Goal: Book appointment/travel/reservation

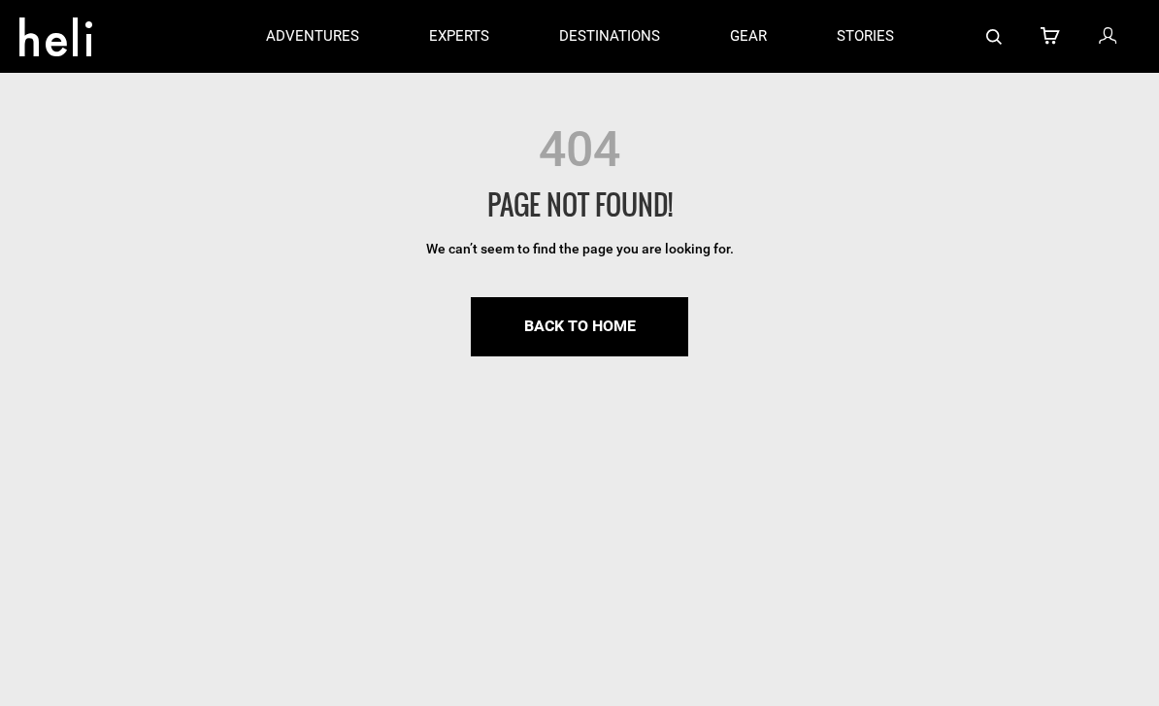
click at [287, 41] on p "adventures" at bounding box center [312, 36] width 93 height 20
click at [53, 16] on icon at bounding box center [55, 31] width 73 height 31
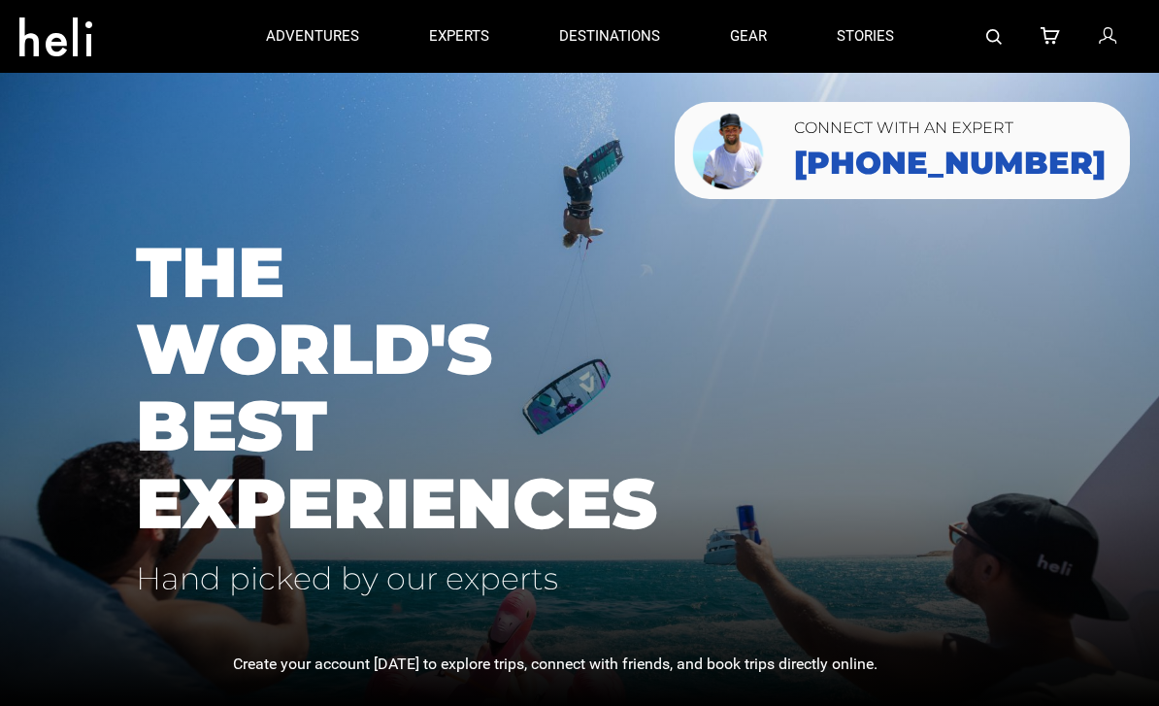
click at [45, 44] on icon at bounding box center [55, 31] width 73 height 31
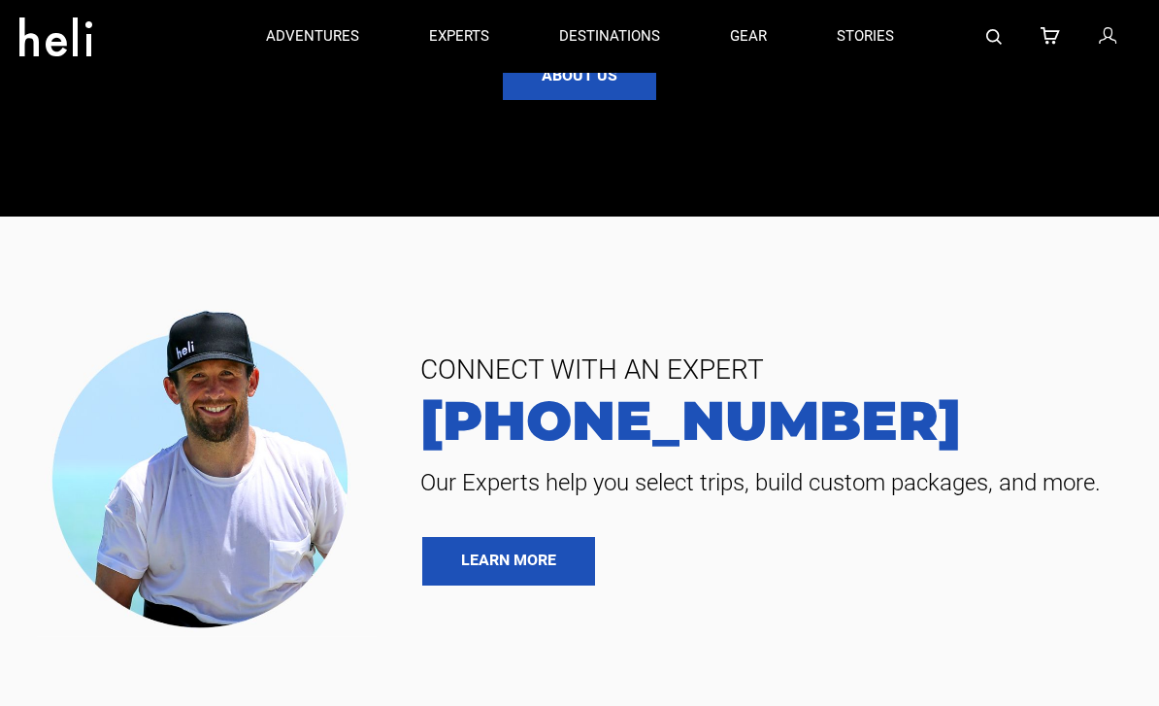
scroll to position [3577, 0]
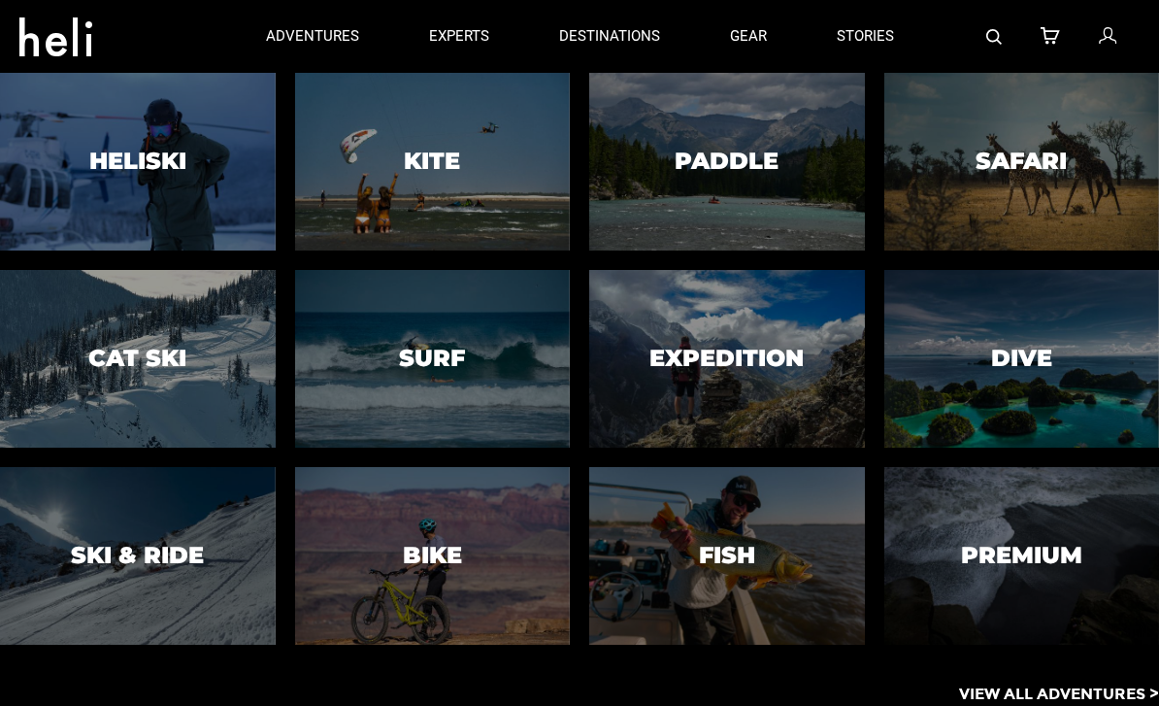
click at [459, 195] on div at bounding box center [432, 162] width 281 height 182
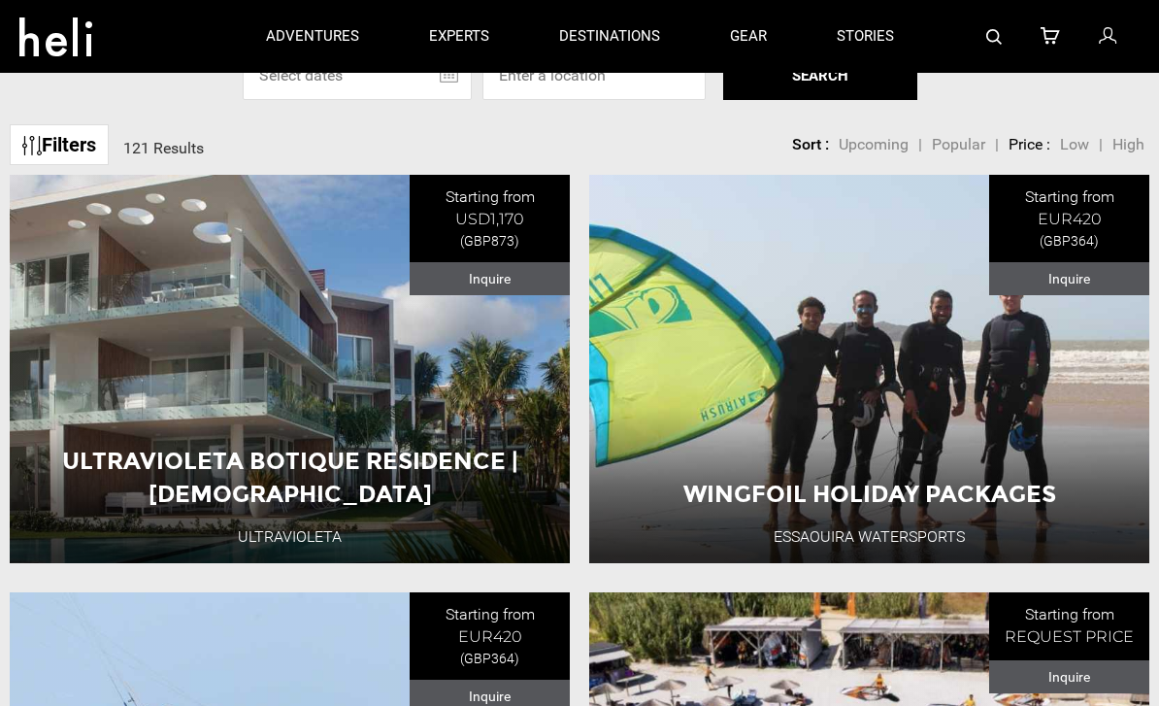
scroll to position [604, 0]
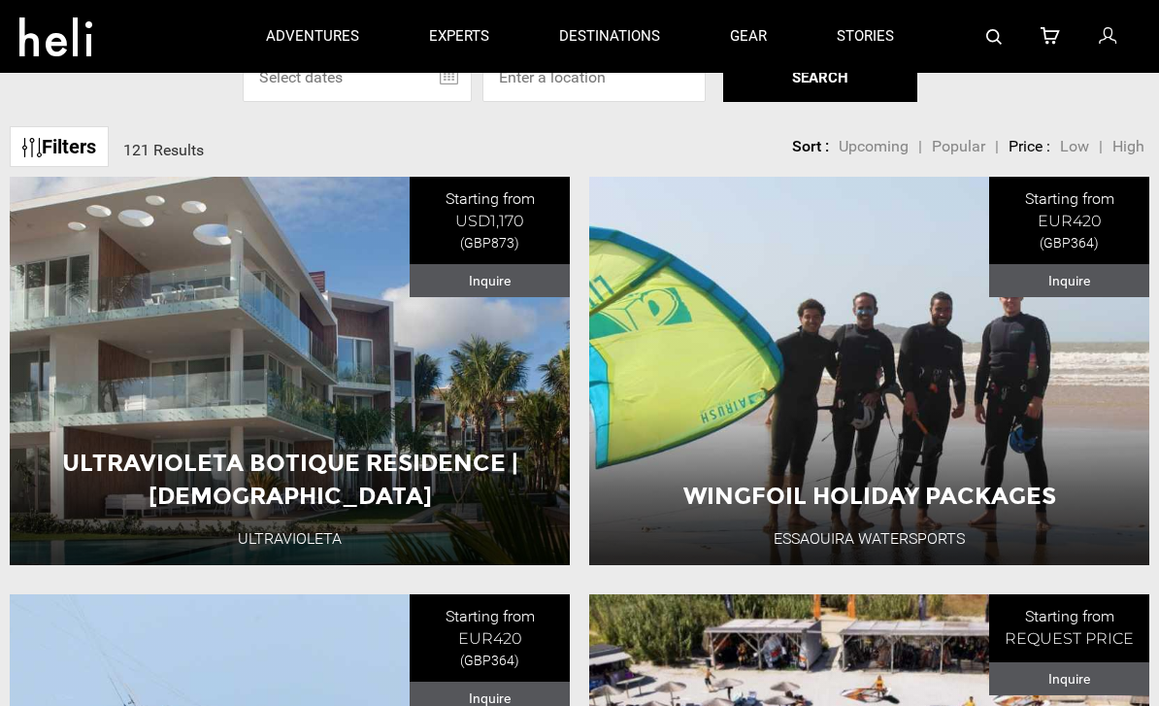
click at [438, 102] on input "text" at bounding box center [357, 77] width 229 height 49
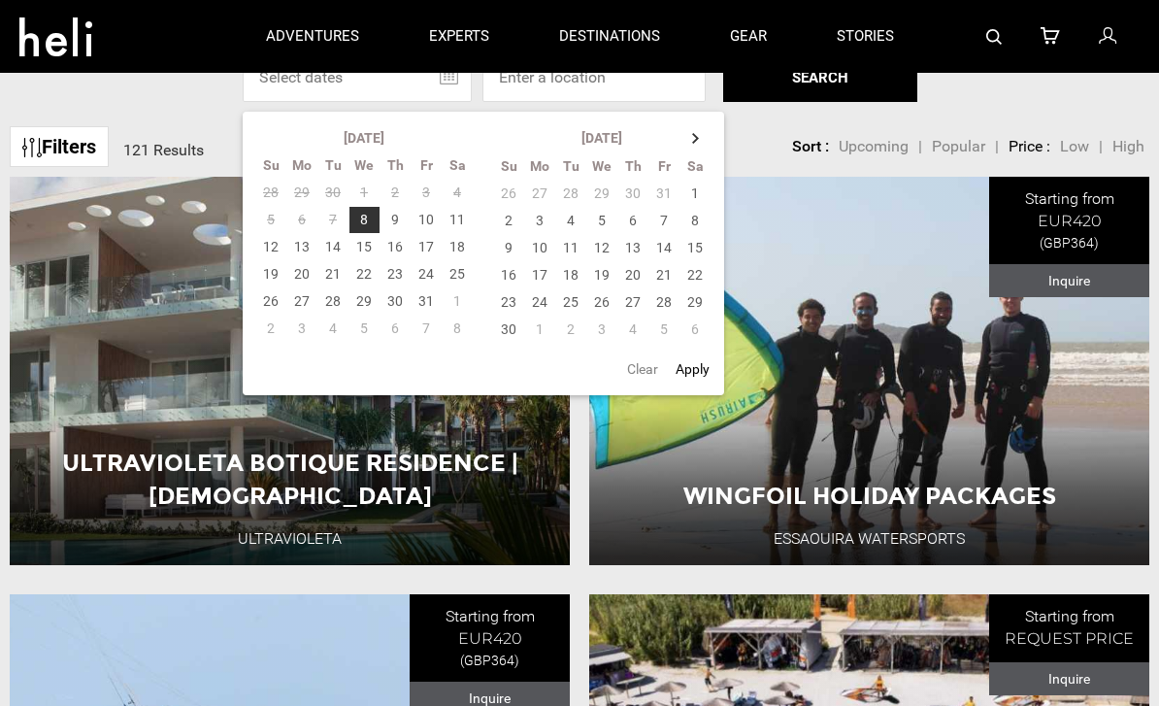
click at [690, 151] on th at bounding box center [696, 137] width 31 height 27
click at [700, 151] on th at bounding box center [696, 137] width 31 height 27
click at [700, 288] on td "24" at bounding box center [697, 274] width 32 height 27
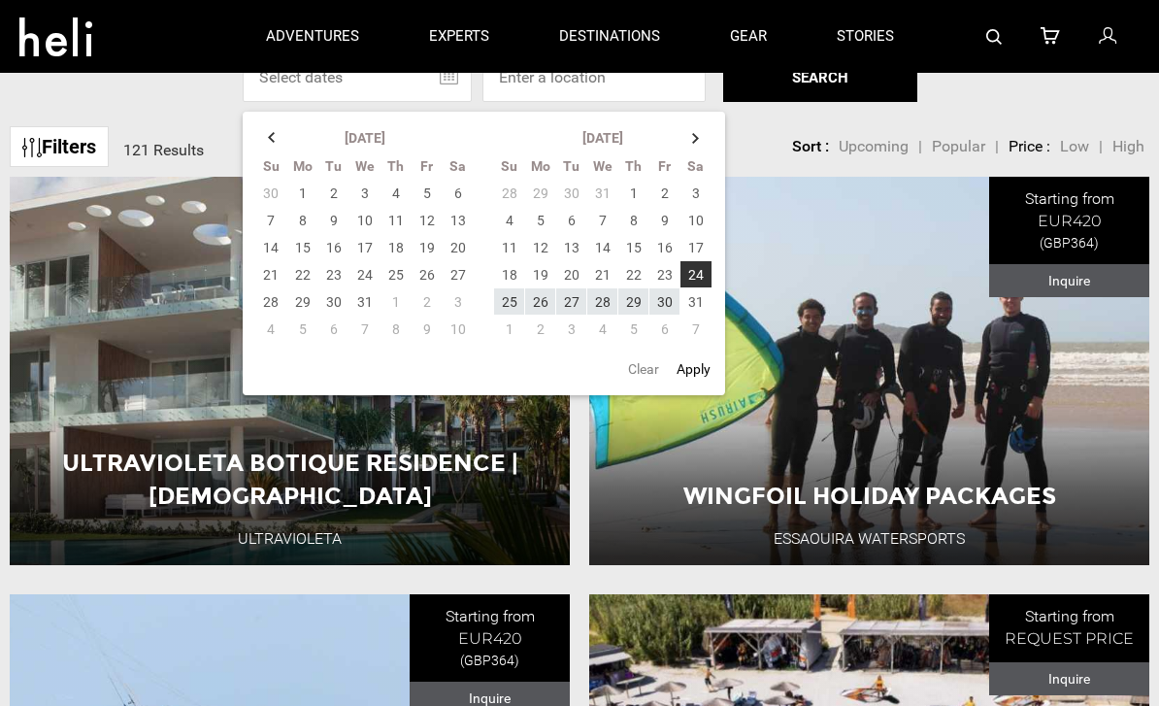
click at [702, 316] on td "31" at bounding box center [697, 301] width 32 height 27
click at [698, 386] on button "Apply" at bounding box center [694, 369] width 46 height 35
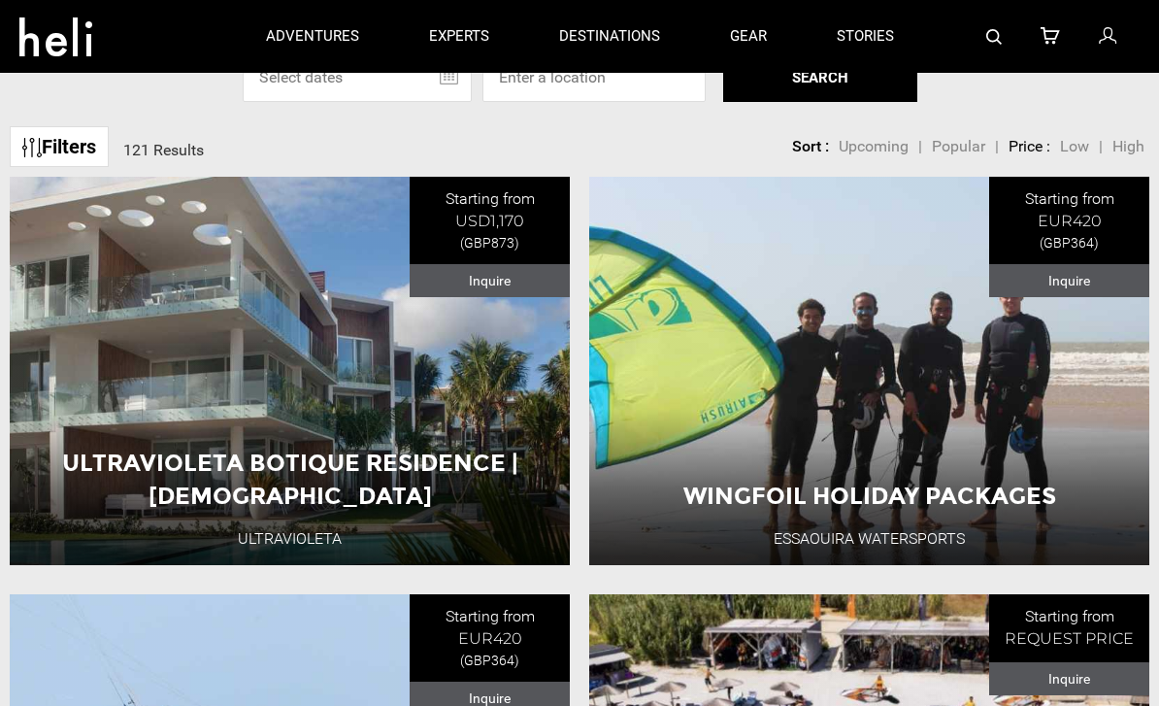
type input "01/24/2026 - 01/31/2026"
click at [872, 102] on button "SEARCH" at bounding box center [820, 77] width 194 height 49
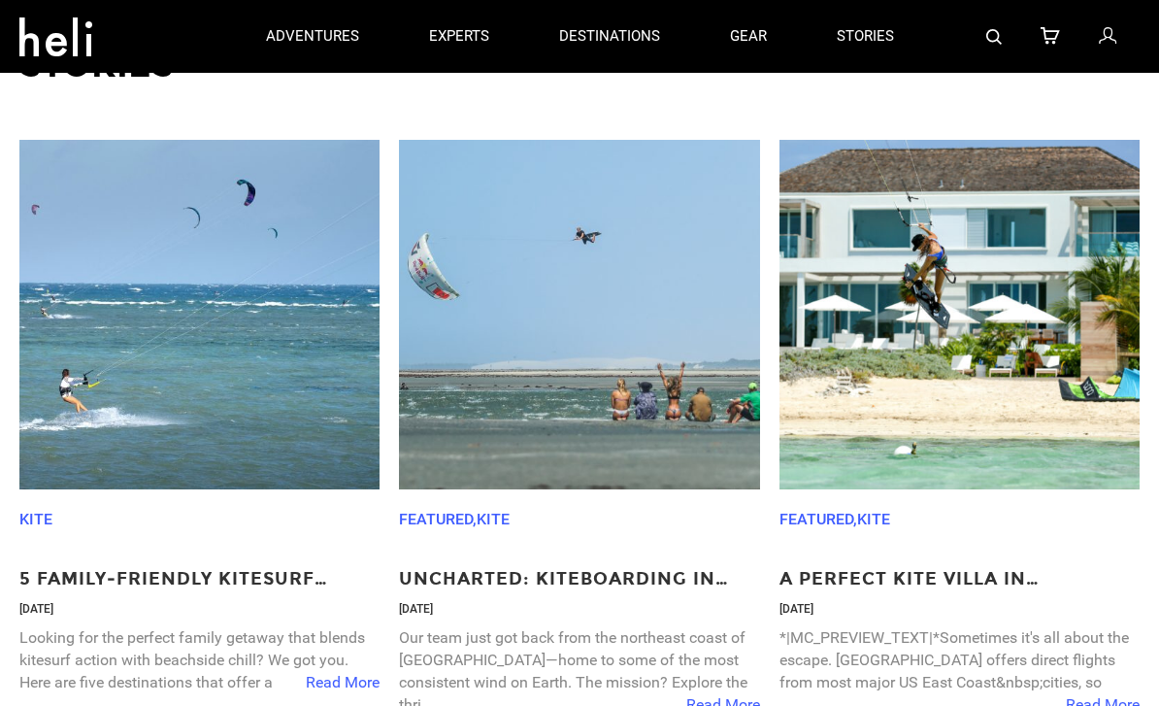
scroll to position [1402, 0]
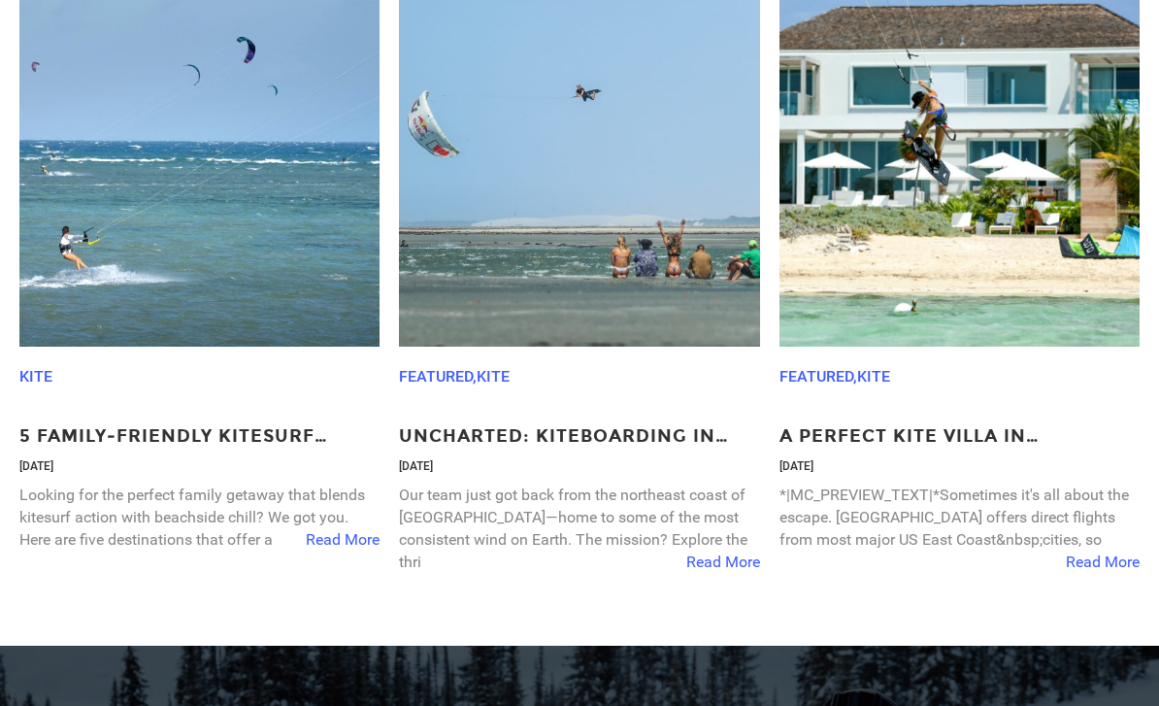
click at [1035, 450] on p "A Perfect Kite Villa in Turks and Caicos" at bounding box center [960, 436] width 360 height 25
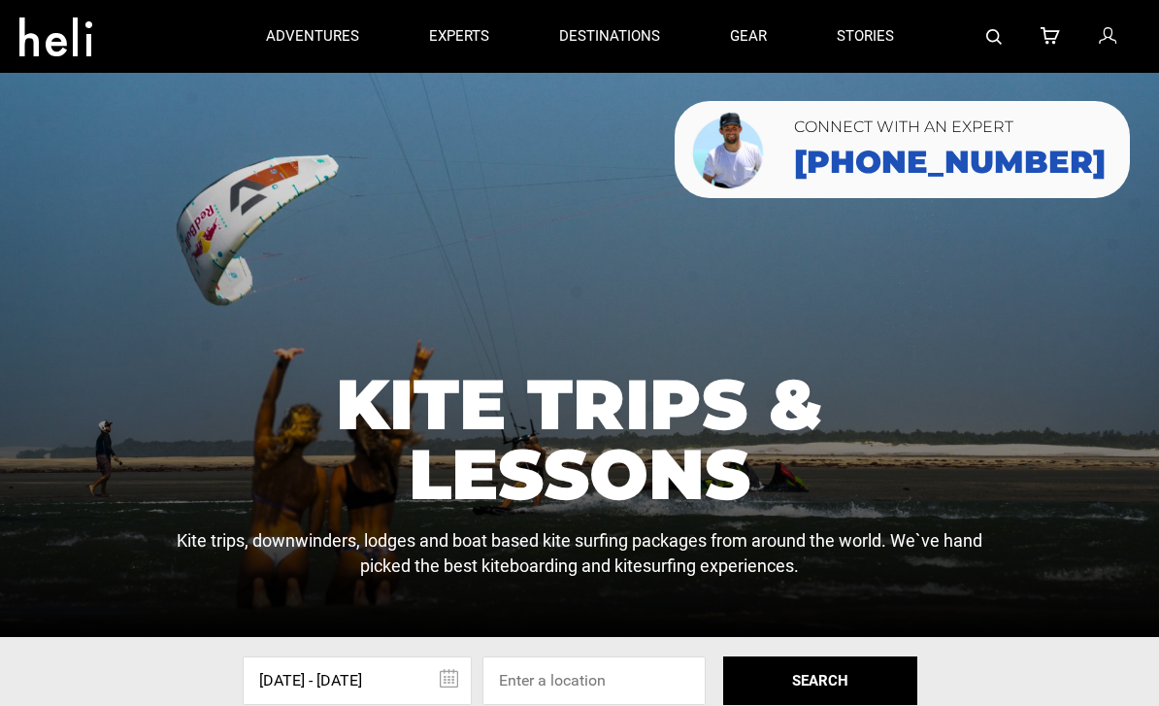
scroll to position [0, 0]
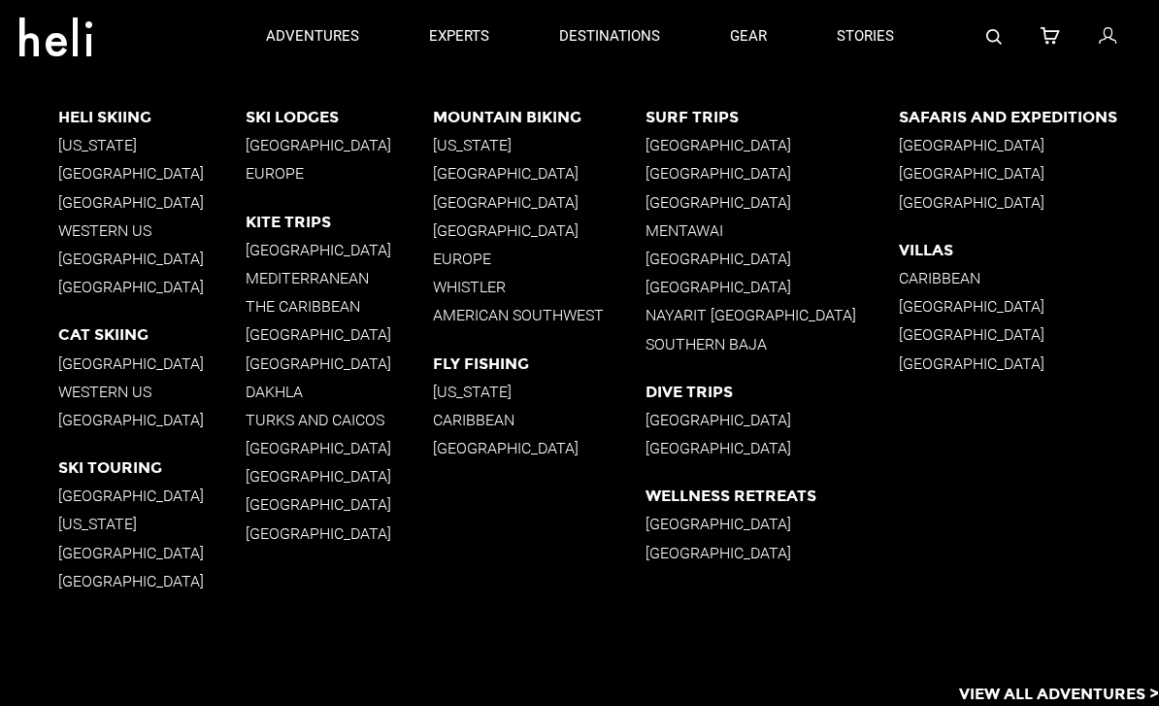
click at [352, 413] on p "Turks and Caicos" at bounding box center [339, 420] width 187 height 18
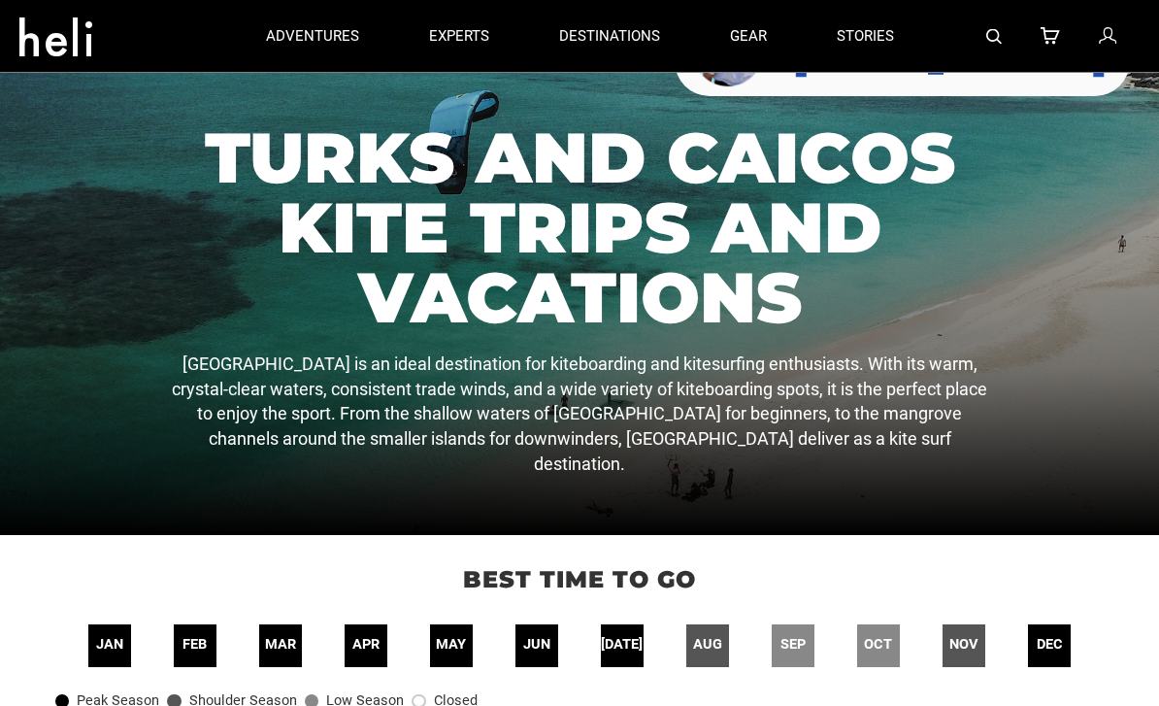
scroll to position [54, 0]
